Goal: Task Accomplishment & Management: Manage account settings

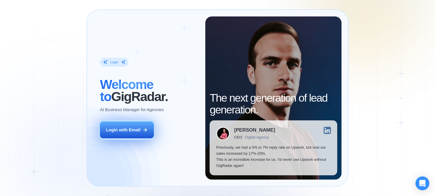
click at [129, 128] on div "Login with Email" at bounding box center [123, 130] width 34 height 6
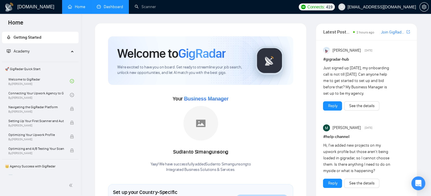
click at [113, 8] on link "Dashboard" at bounding box center [110, 6] width 26 height 5
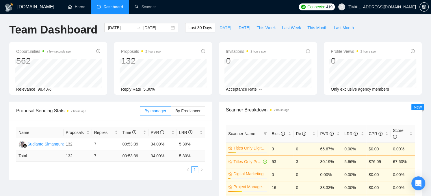
click at [219, 29] on span "[DATE]" at bounding box center [224, 28] width 13 height 6
click at [237, 25] on span "[DATE]" at bounding box center [243, 28] width 13 height 6
type input "[DATE]"
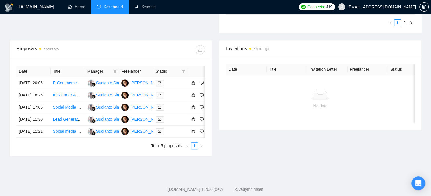
scroll to position [0, 14]
